Goal: Transaction & Acquisition: Obtain resource

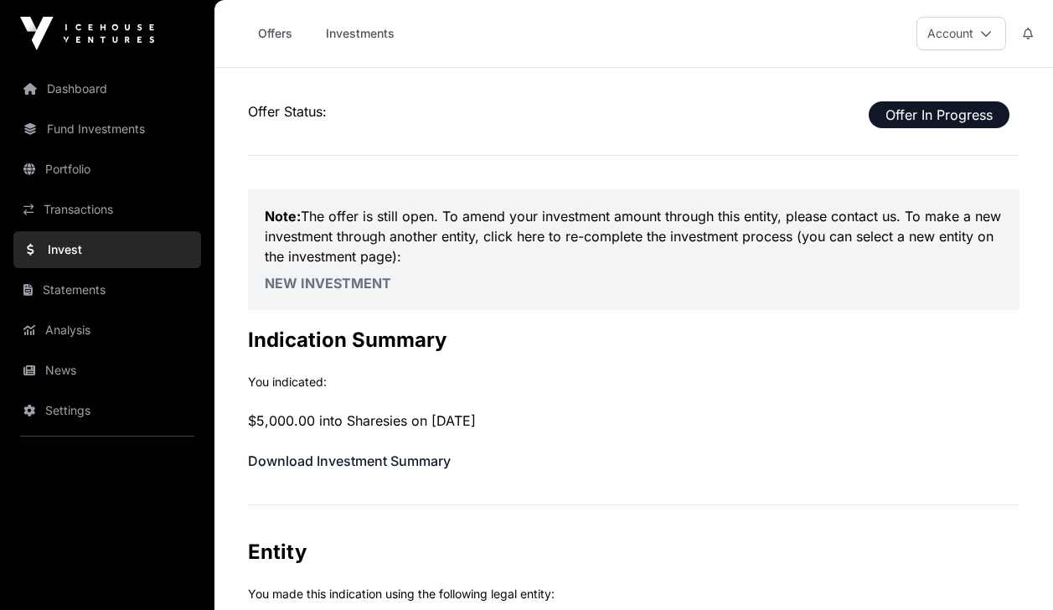
scroll to position [593, 0]
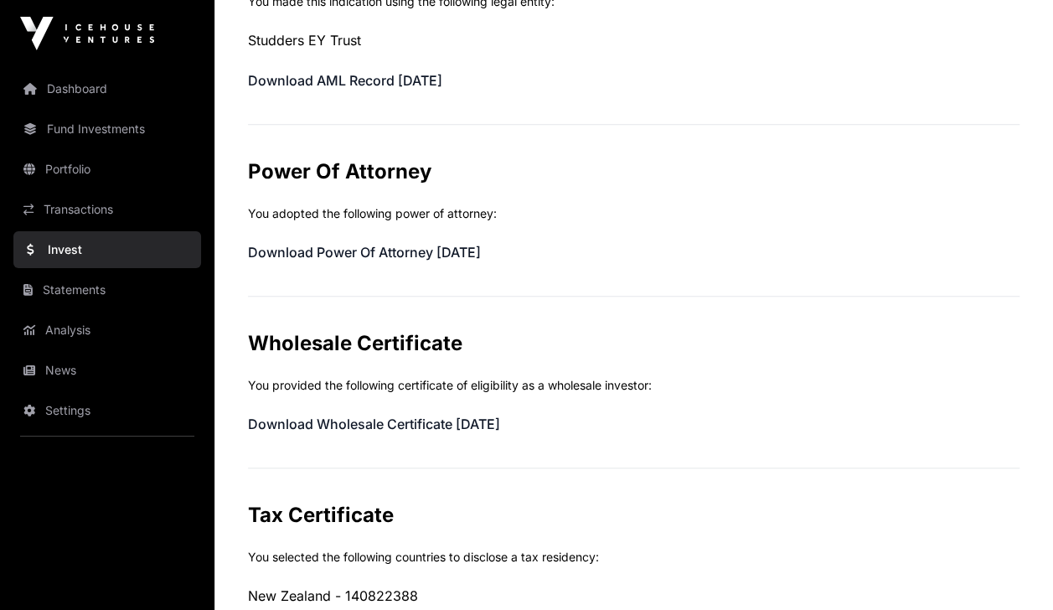
click at [68, 79] on link "Dashboard" at bounding box center [107, 88] width 188 height 37
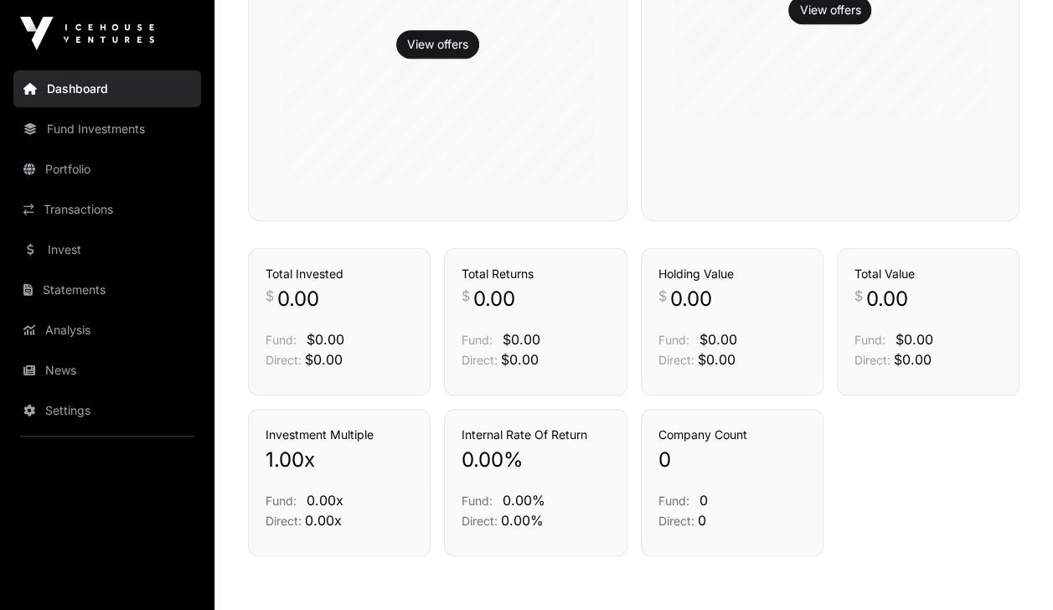
scroll to position [662, 0]
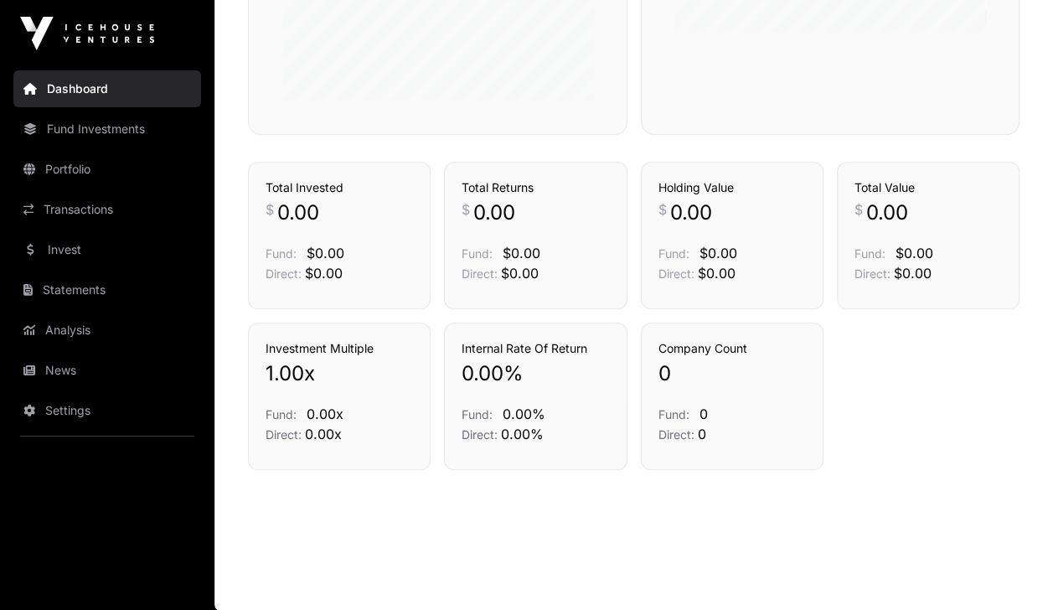
click at [71, 241] on link "Invest" at bounding box center [107, 249] width 188 height 37
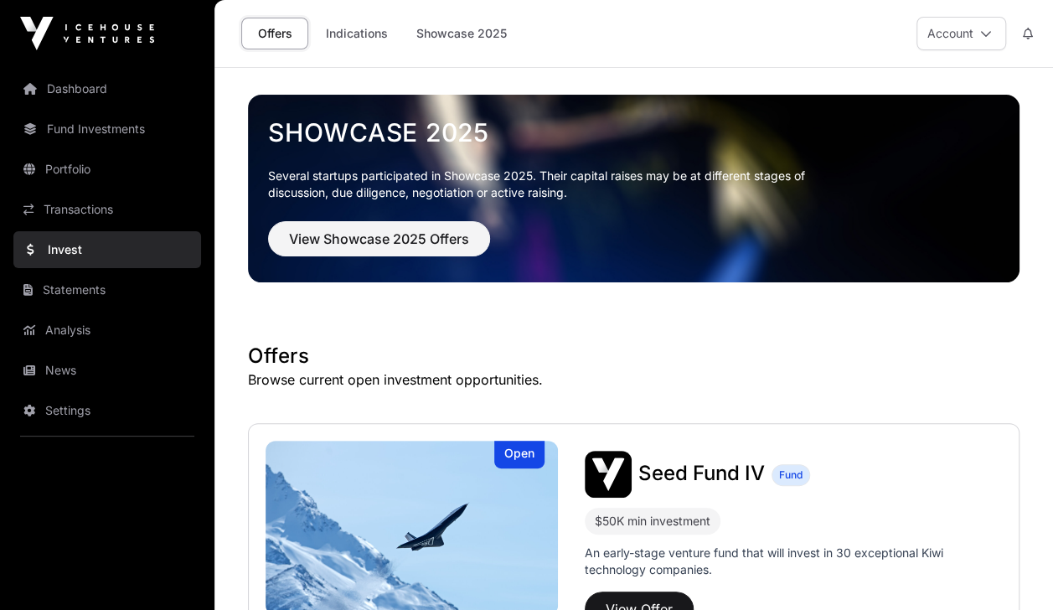
click at [364, 39] on link "Indications" at bounding box center [357, 34] width 84 height 32
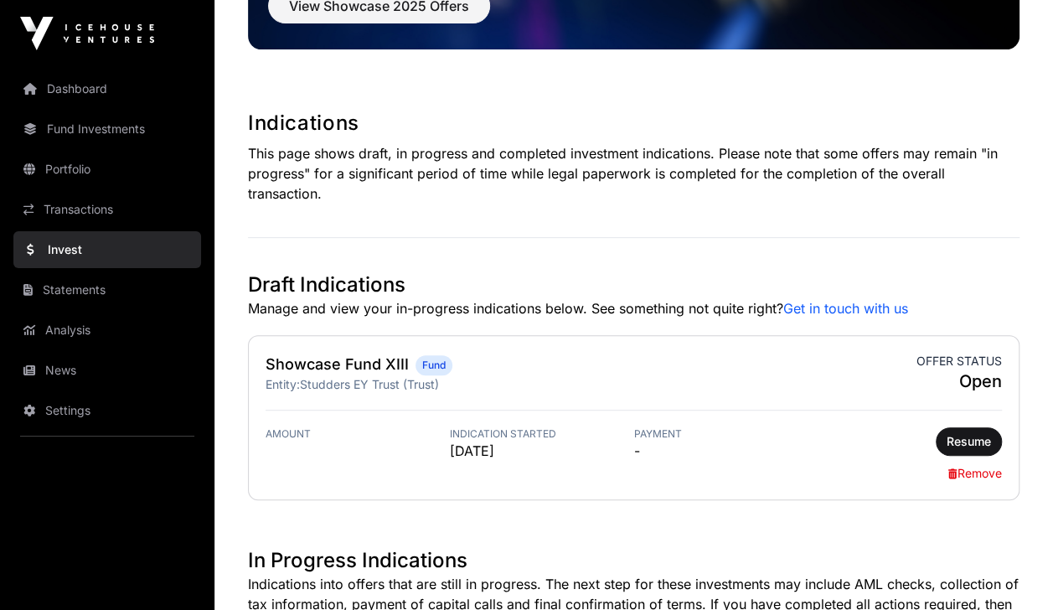
scroll to position [231, 0]
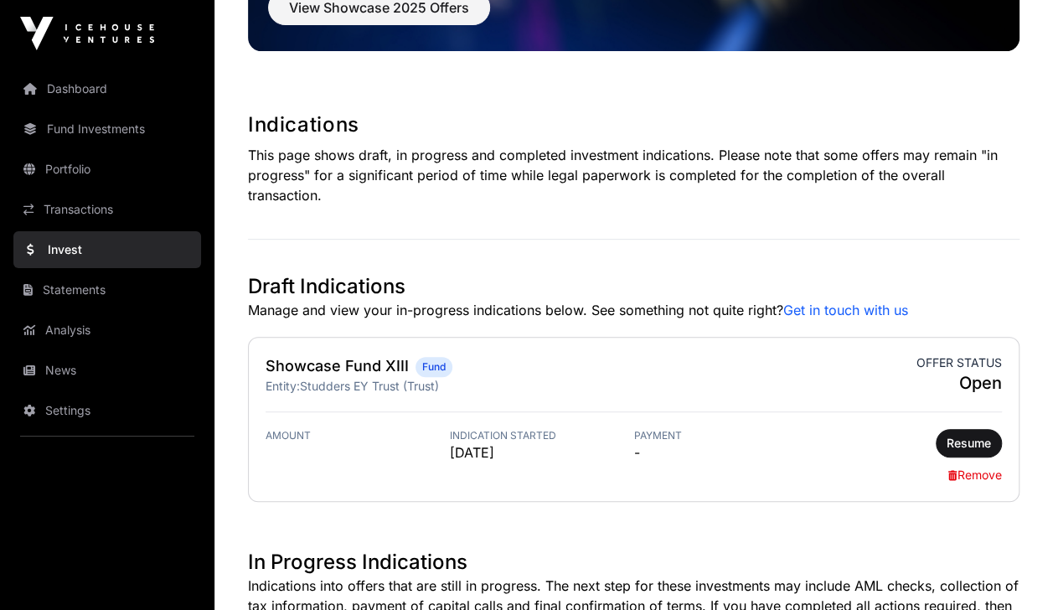
click at [73, 250] on link "Invest" at bounding box center [107, 249] width 188 height 37
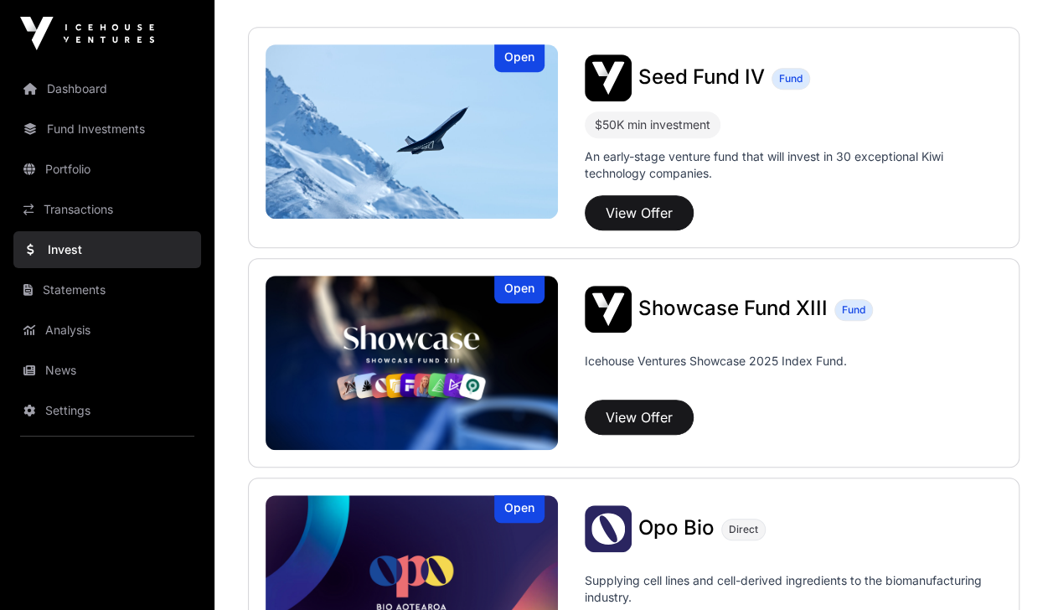
scroll to position [397, 0]
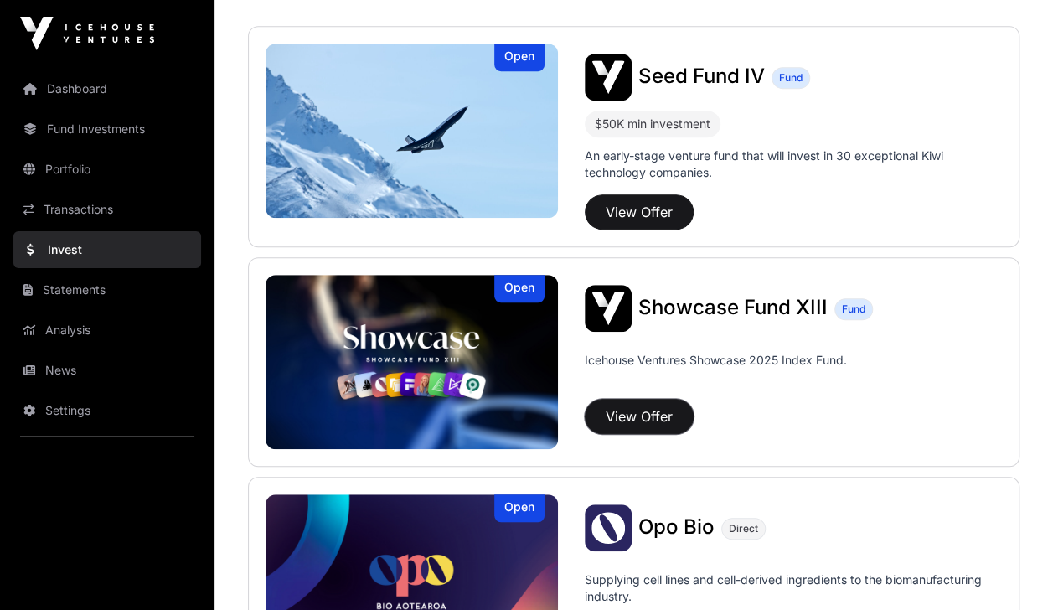
click at [652, 411] on button "View Offer" at bounding box center [639, 416] width 109 height 35
